Goal: Find specific page/section: Find specific page/section

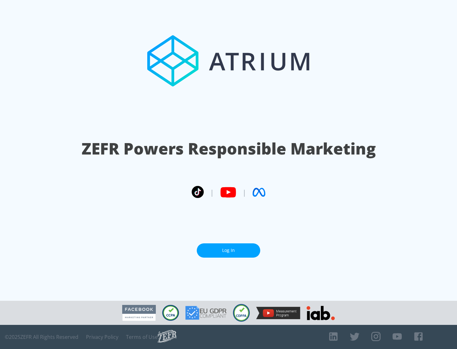
click at [229, 250] on link "Log In" at bounding box center [228, 250] width 63 height 14
